Goal: Task Accomplishment & Management: Use online tool/utility

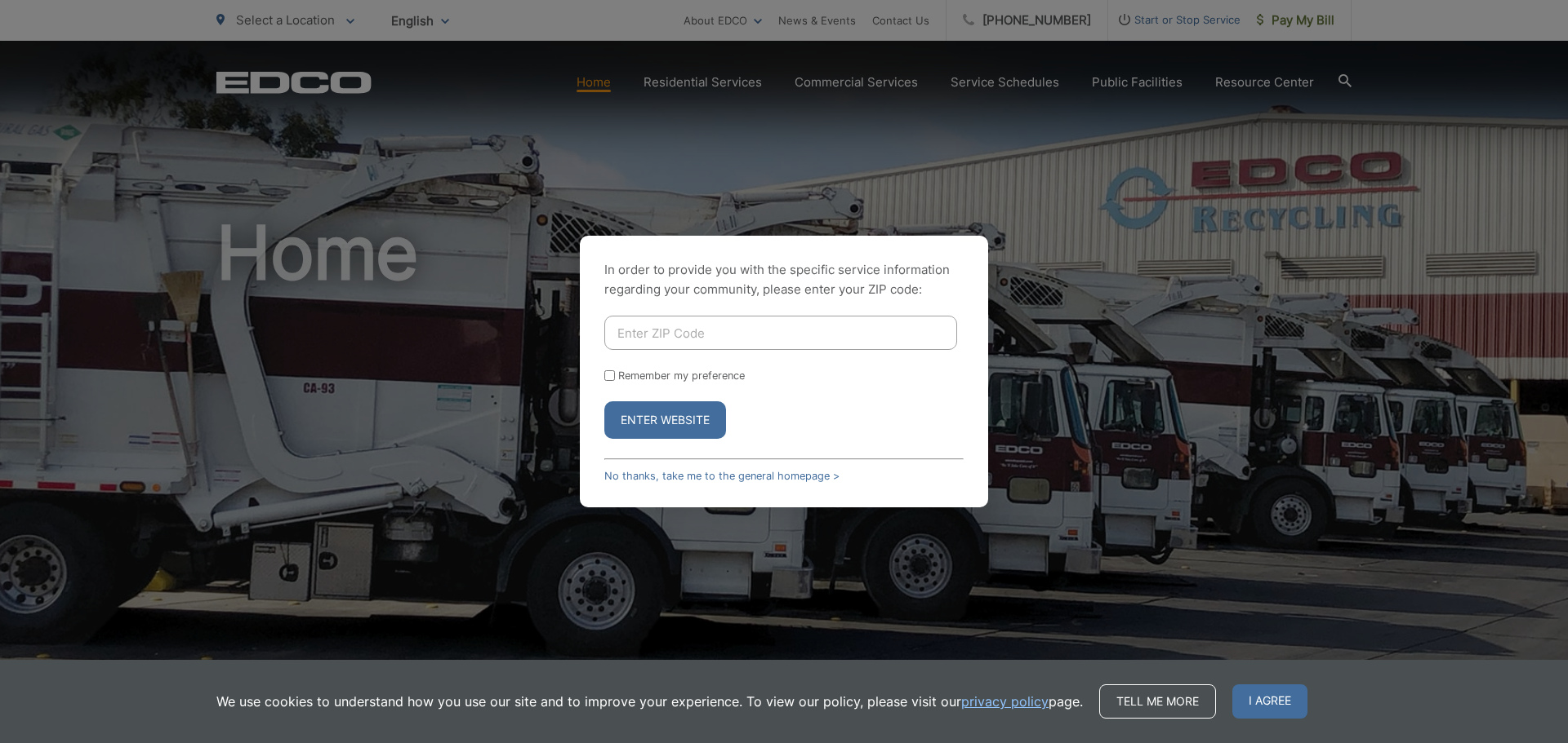
click at [774, 329] on input "Enter ZIP Code" at bounding box center [779, 333] width 352 height 34
click at [1265, 14] on div "In order to provide you with the specific service information regarding your co…" at bounding box center [784, 371] width 1568 height 743
click at [679, 340] on input "Enter ZIP Code" at bounding box center [779, 333] width 352 height 34
type input "92024"
click at [665, 417] on button "Enter Website" at bounding box center [664, 421] width 122 height 38
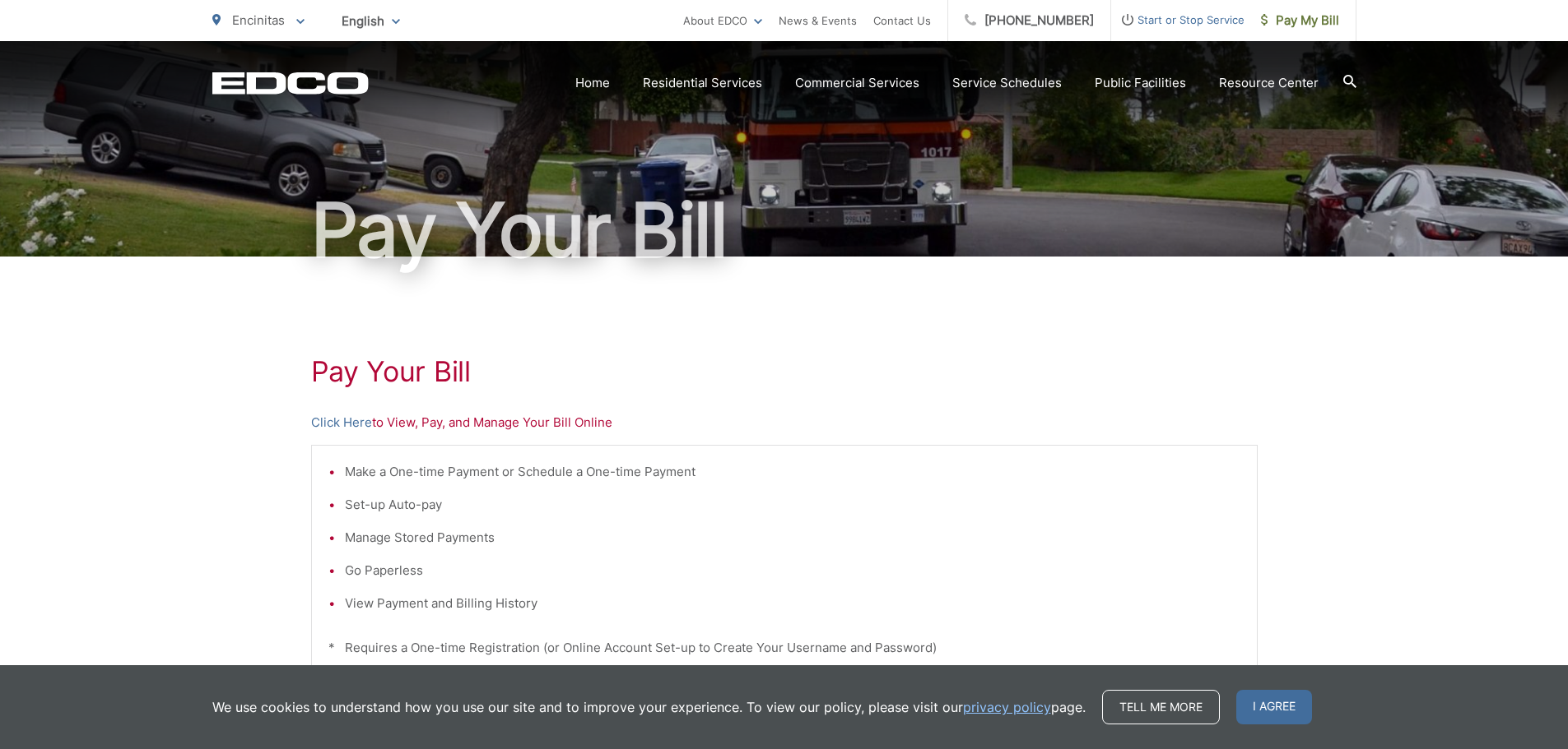
scroll to position [83, 0]
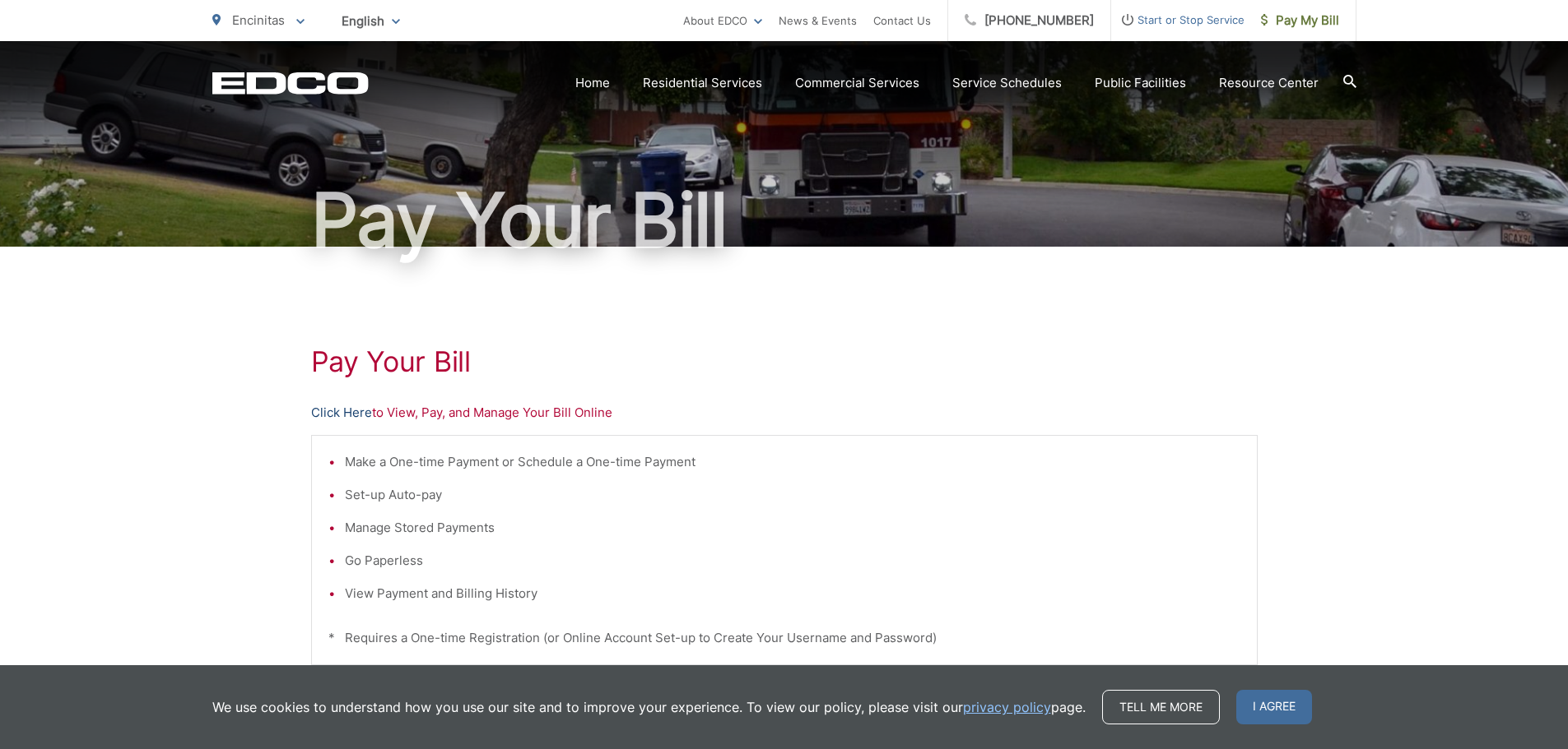
click at [363, 416] on link "Click Here" at bounding box center [341, 413] width 61 height 20
